Goal: Complete application form

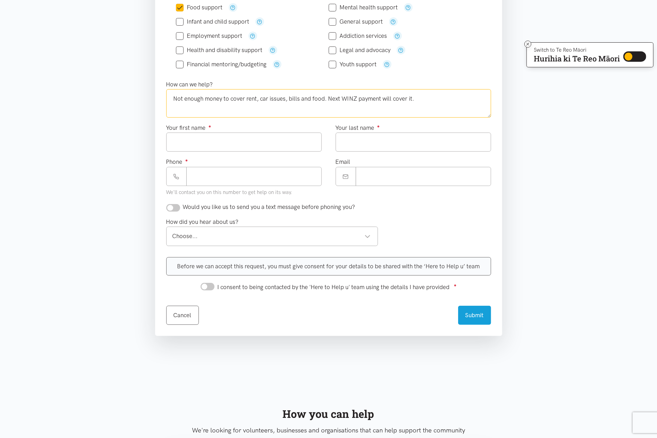
click at [393, 99] on textarea "Not enough money to cover rent, car issues, bills and food. Next WINZ payment w…" at bounding box center [328, 103] width 325 height 28
click at [429, 99] on textarea "Not enough money to cover rent, car issues, bills and food. Next WINZ payment w…" at bounding box center [328, 103] width 325 height 28
drag, startPoint x: 425, startPoint y: 100, endPoint x: 419, endPoint y: 99, distance: 5.7
click at [419, 99] on textarea "Not enough money to cover rent, car issues, bills and food. Next WINZ payment w…" at bounding box center [328, 103] width 325 height 28
type textarea "Not enough money to cover rent, car issues, bills and food. Next WINZ payment w…"
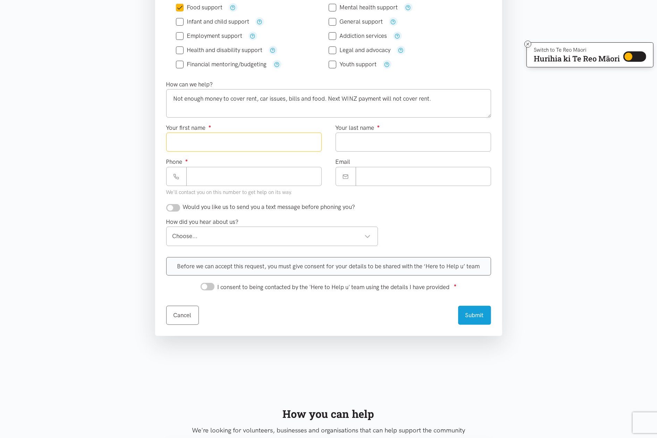
click at [230, 143] on input "Your first name ●" at bounding box center [243, 142] width 155 height 19
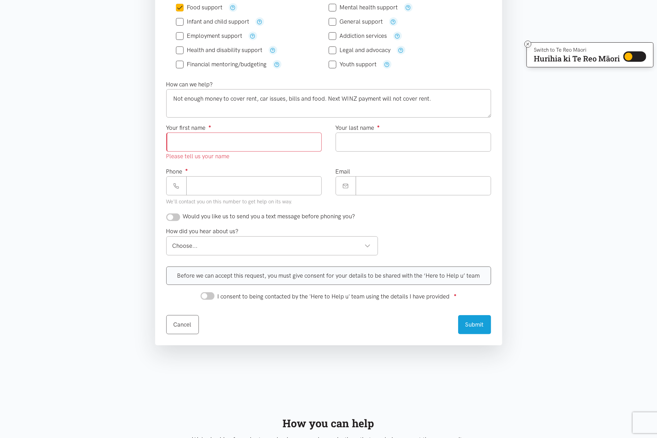
click at [226, 143] on input "Your first name ●" at bounding box center [243, 142] width 155 height 19
type input "******"
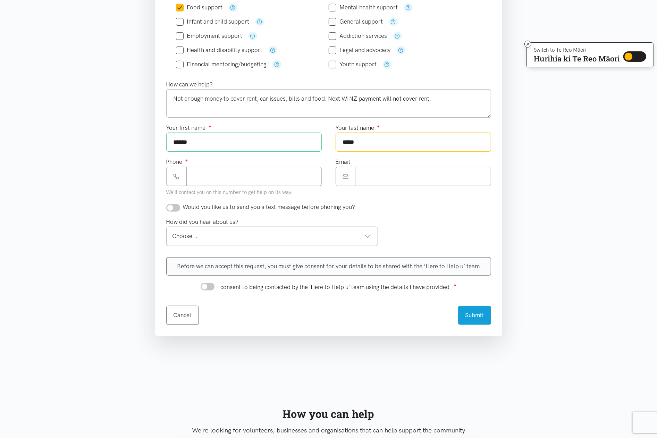
type input "*****"
click at [226, 182] on input "Phone ●" at bounding box center [253, 176] width 135 height 19
type input "**********"
click at [409, 177] on input "Email" at bounding box center [423, 176] width 135 height 19
click at [169, 210] on input "checkbox" at bounding box center [173, 208] width 14 height 8
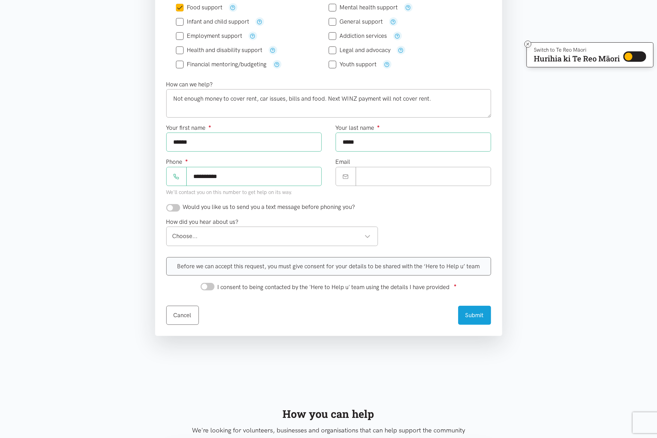
checkbox input "true"
click at [203, 235] on div "Choose..." at bounding box center [271, 235] width 198 height 9
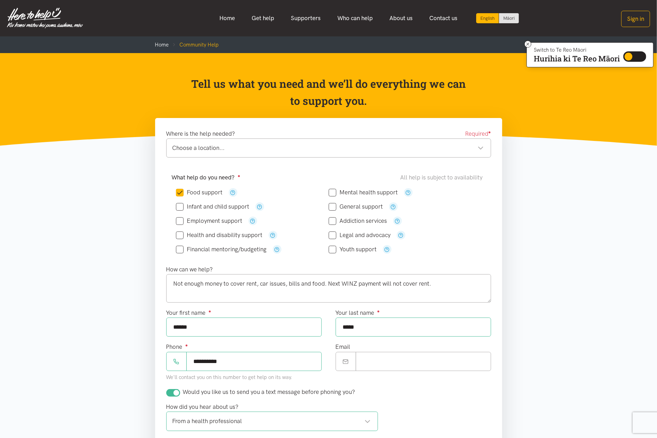
click at [480, 146] on div "Choose a location..." at bounding box center [327, 147] width 311 height 9
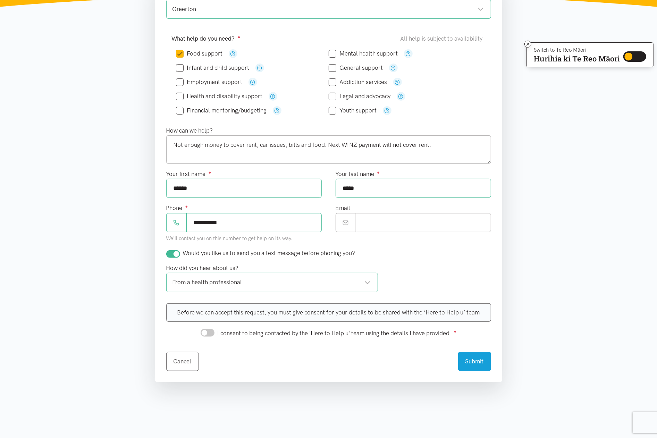
scroll to position [185, 0]
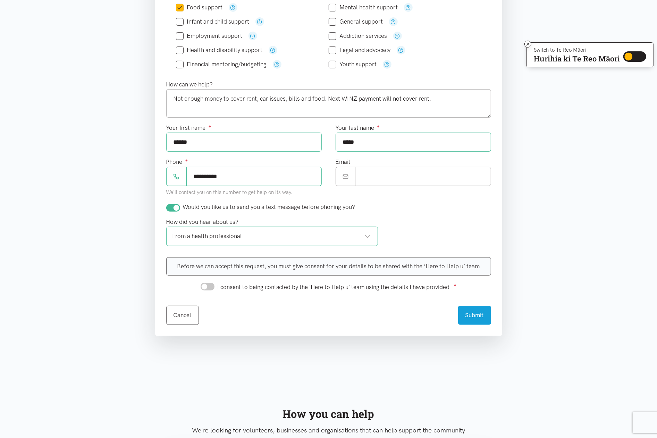
click at [203, 289] on input "I consent to being contacted by the 'Here to Help u' team using the details I h…" at bounding box center [207, 287] width 14 height 8
checkbox input "true"
click at [474, 316] on button "Submit" at bounding box center [474, 314] width 33 height 19
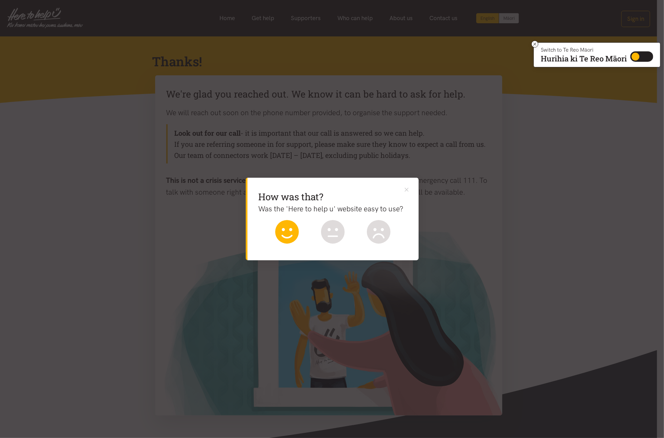
click at [279, 232] on icon at bounding box center [287, 232] width 24 height 24
